Goal: Obtain resource: Download file/media

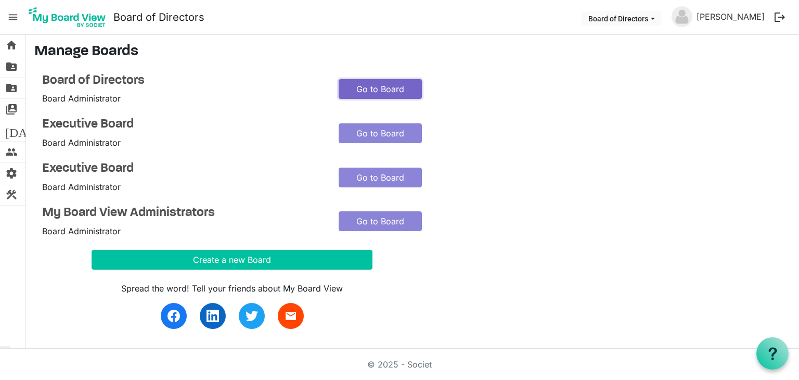
click at [369, 87] on link "Go to Board" at bounding box center [380, 89] width 83 height 20
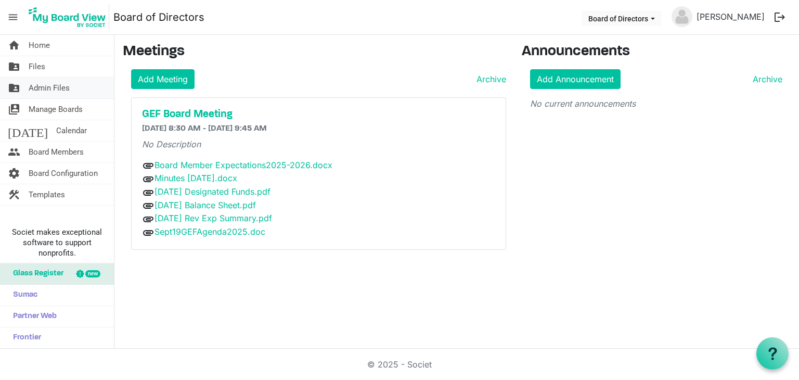
click at [57, 88] on span "Admin Files" at bounding box center [49, 88] width 41 height 21
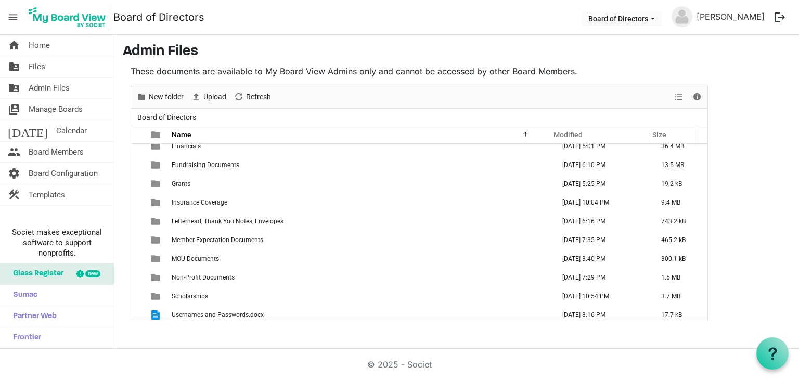
scroll to position [161, 0]
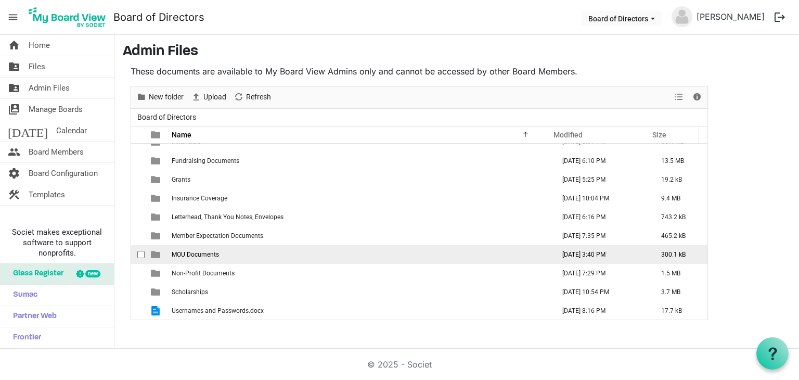
click at [286, 251] on td "MOU Documents" at bounding box center [360, 254] width 383 height 19
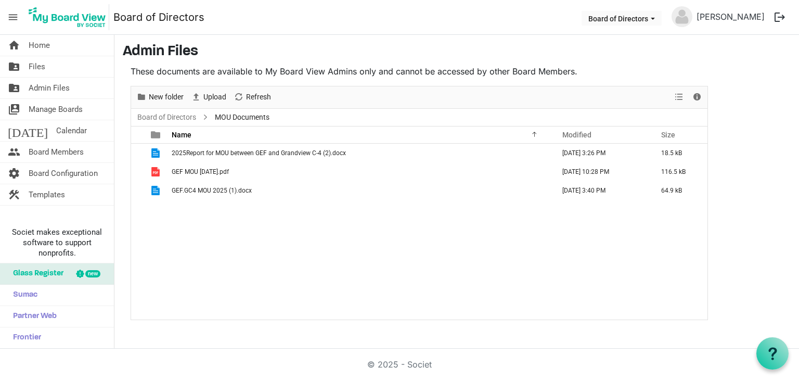
scroll to position [0, 0]
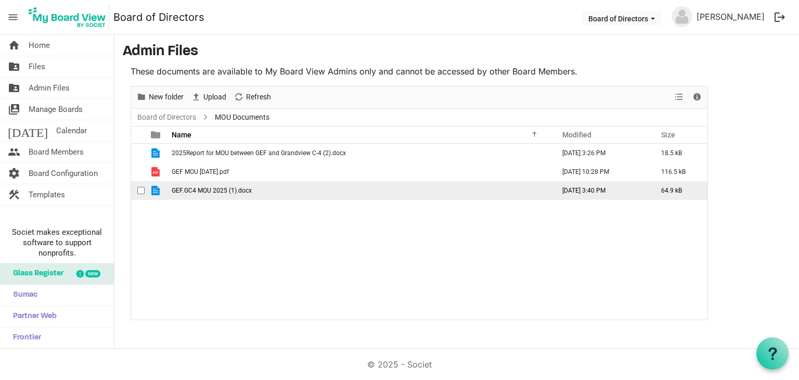
click at [248, 191] on span "GEF.GC4 MOU 2025 (1).docx" at bounding box center [212, 190] width 80 height 7
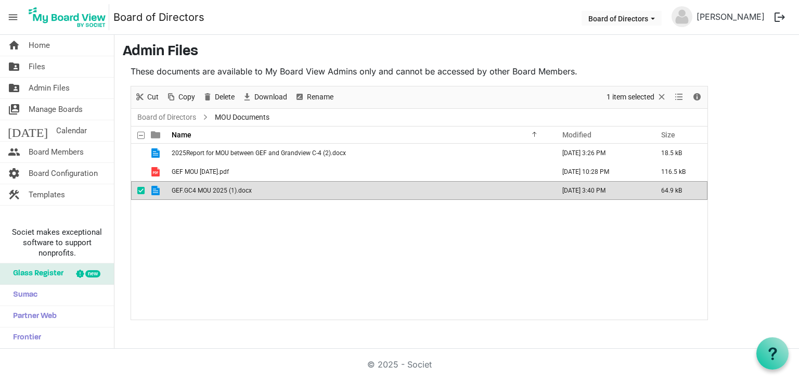
click at [248, 191] on span "GEF.GC4 MOU 2025 (1).docx" at bounding box center [212, 190] width 80 height 7
click at [57, 68] on link "folder_shared Files" at bounding box center [57, 66] width 114 height 21
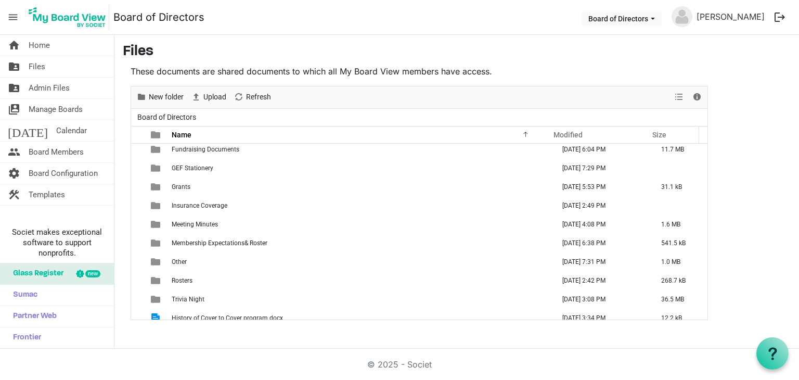
scroll to position [142, 0]
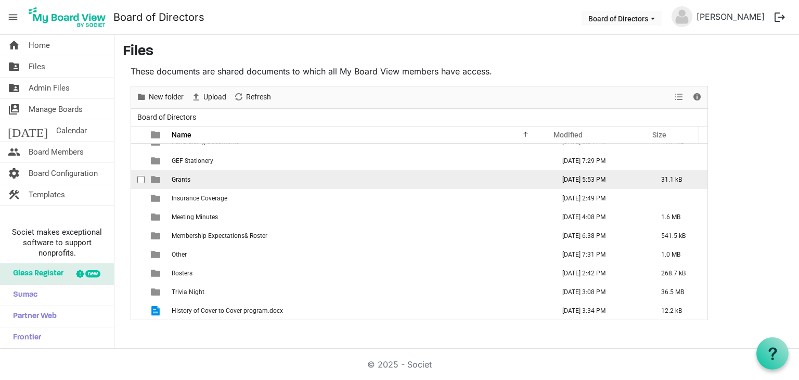
click at [292, 178] on td "Grants" at bounding box center [360, 179] width 383 height 19
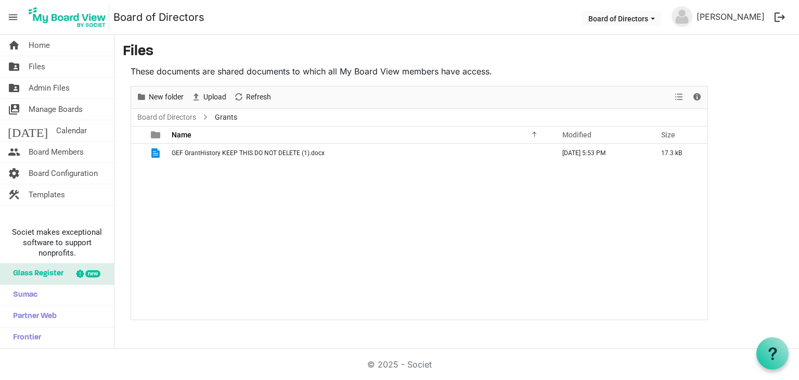
scroll to position [0, 0]
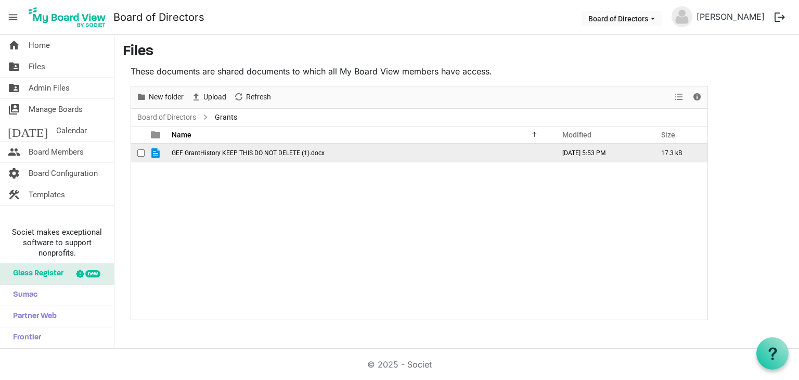
click at [300, 155] on span "GEF GrantHistory KEEP THIS DO NOT DELETE (1).docx" at bounding box center [248, 152] width 153 height 7
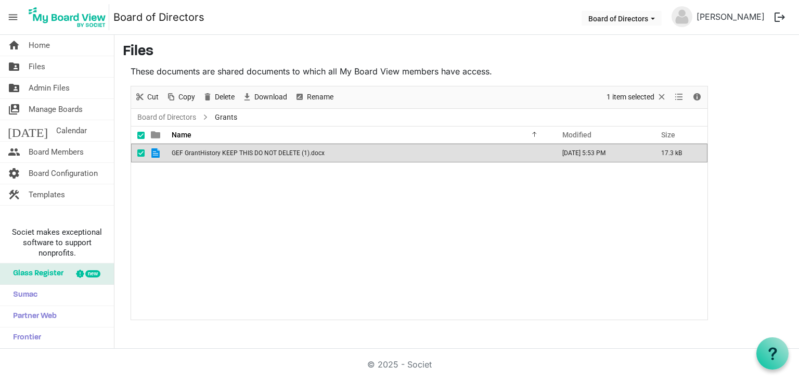
click at [300, 155] on span "GEF GrantHistory KEEP THIS DO NOT DELETE (1).docx" at bounding box center [248, 152] width 153 height 7
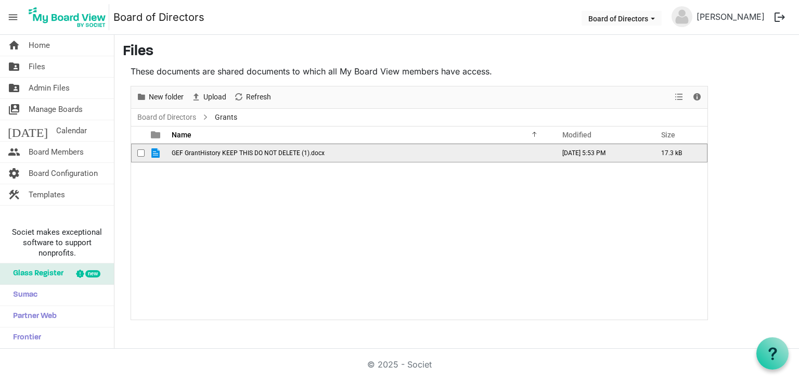
click at [300, 155] on span "GEF GrantHistory KEEP THIS DO NOT DELETE (1).docx" at bounding box center [248, 152] width 153 height 7
